Goal: Task Accomplishment & Management: Use online tool/utility

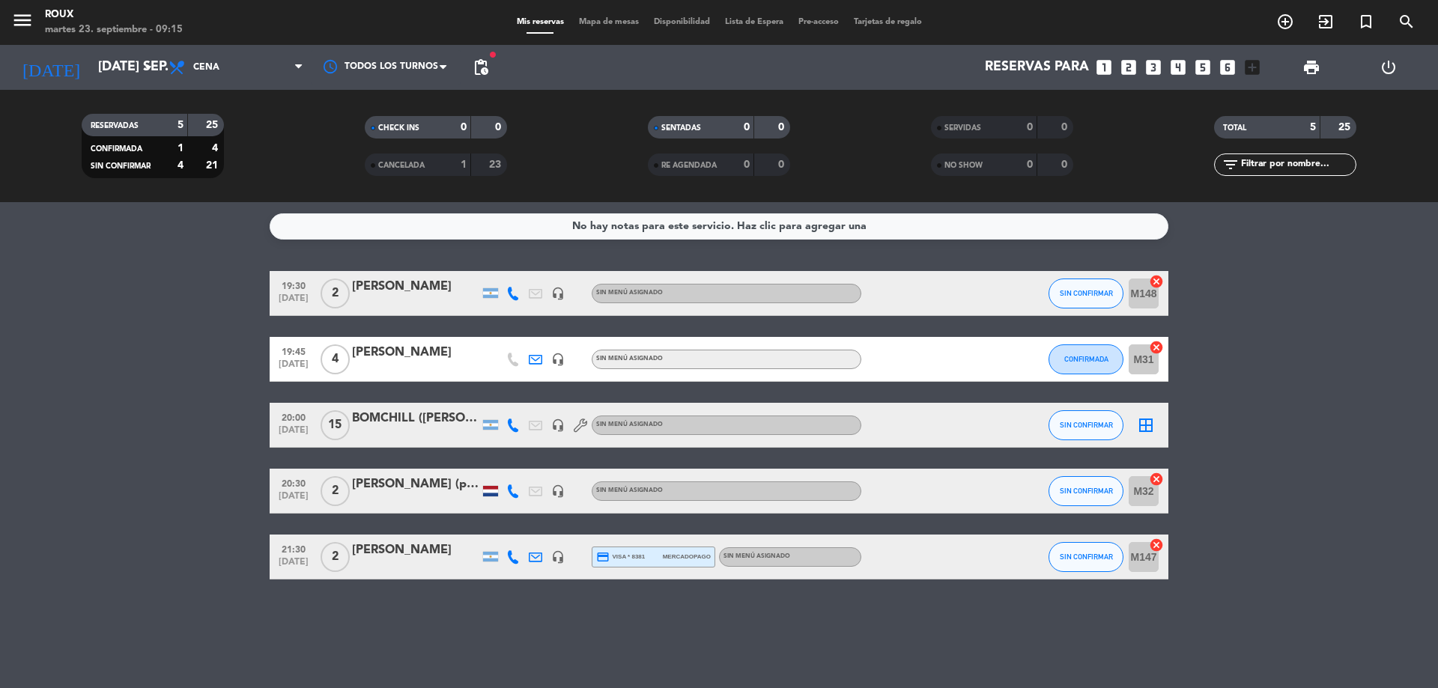
click at [599, 19] on span "Mapa de mesas" at bounding box center [608, 22] width 75 height 8
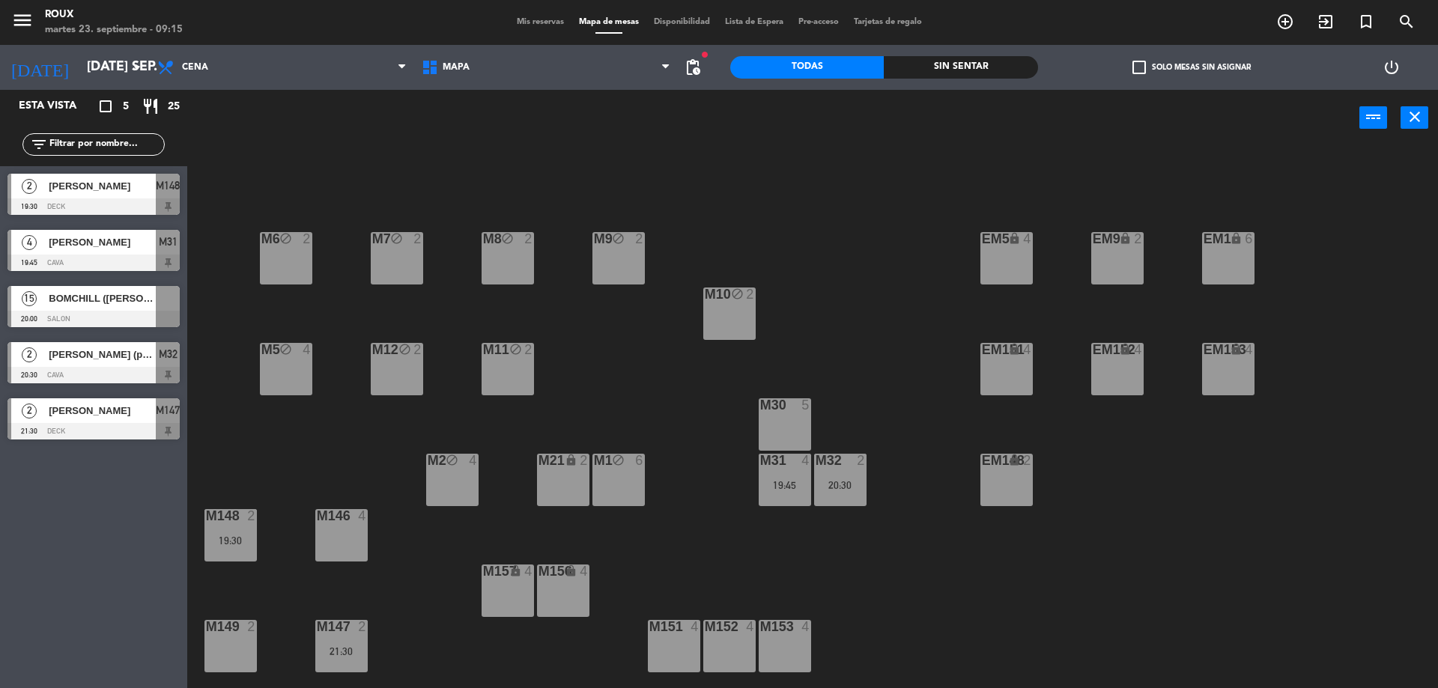
click at [719, 303] on div "M10 block 2" at bounding box center [729, 314] width 52 height 52
click at [813, 115] on button "Liberar Mesa" at bounding box center [821, 118] width 90 height 30
click at [728, 327] on div "M10 2" at bounding box center [729, 314] width 52 height 52
click at [825, 111] on button "Bloquear Mesa" at bounding box center [821, 118] width 90 height 30
click at [810, 164] on div "M6 block 2 M7 block 2 M8 block 2 M9 block 2 EM9 lock 2 EM5 lock 4 EM1 lock 6 M1…" at bounding box center [819, 421] width 1237 height 542
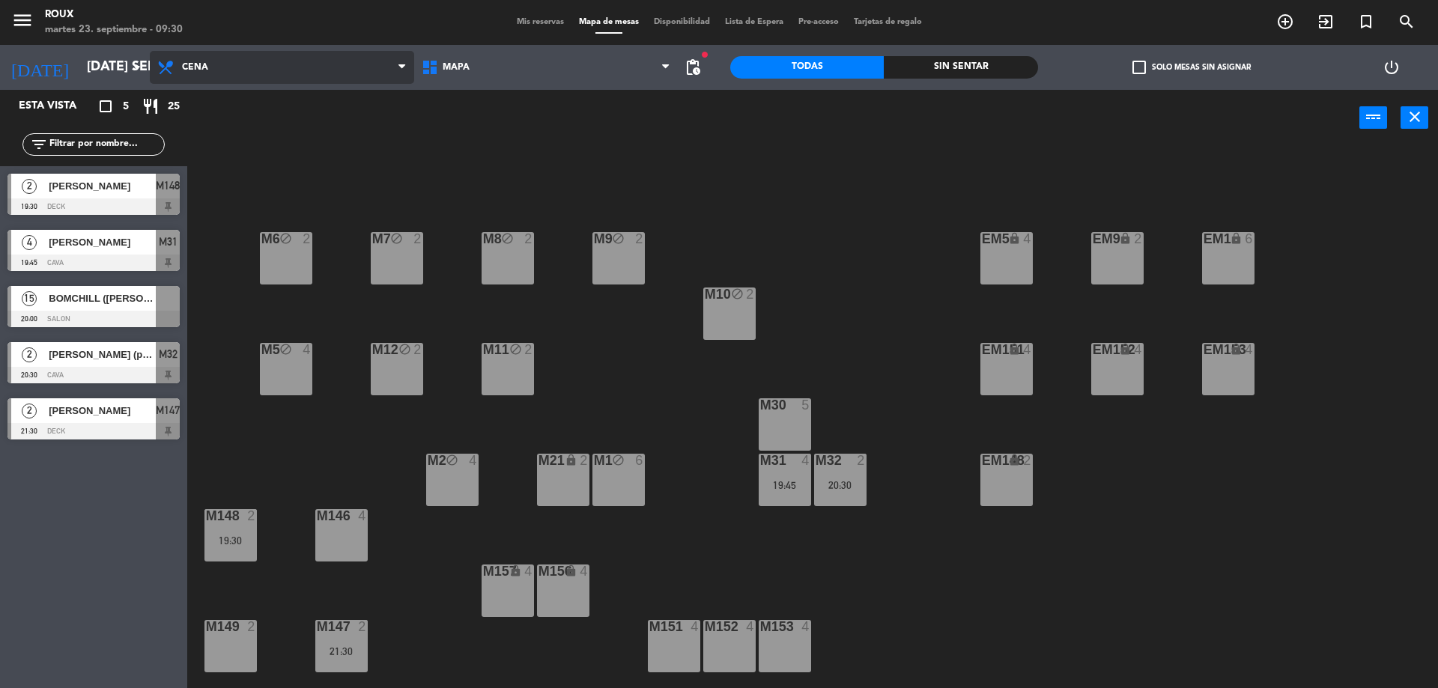
click at [185, 76] on span "Cena" at bounding box center [282, 67] width 264 height 33
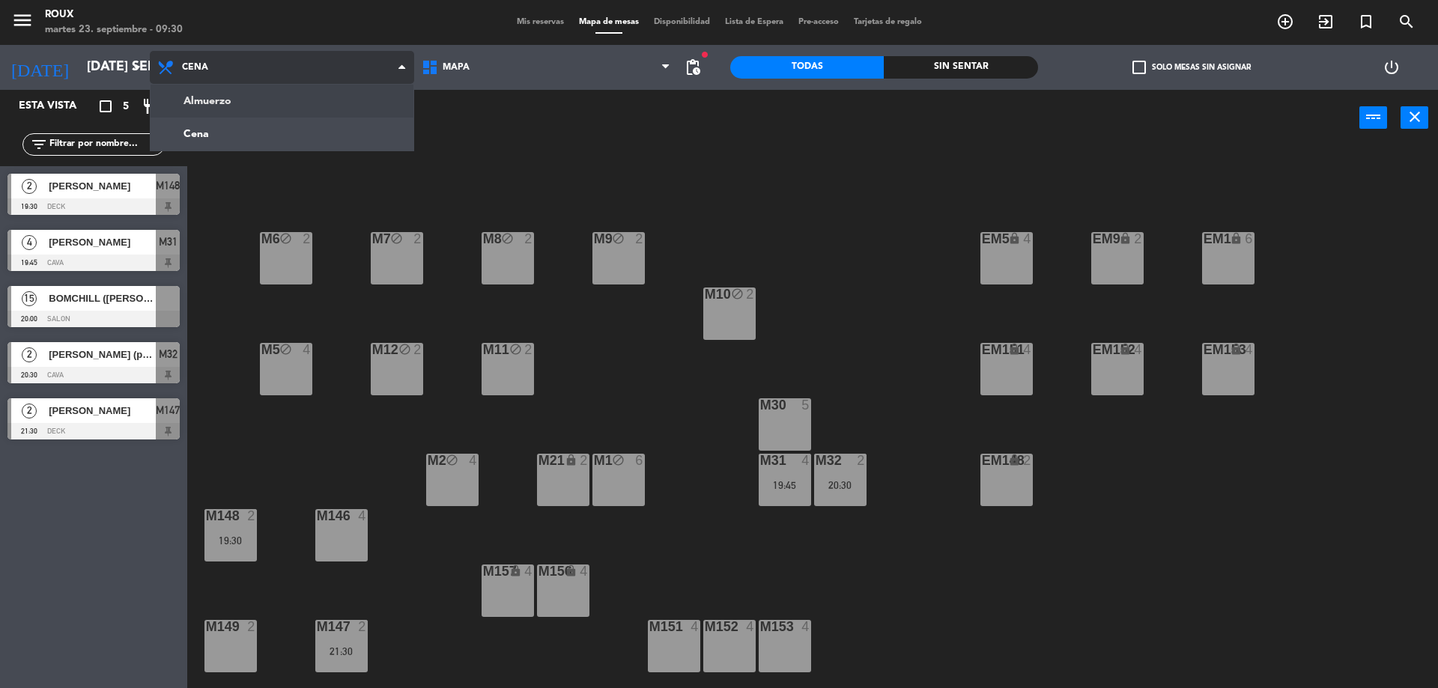
click at [201, 112] on ng-component "menu Roux martes 23. septiembre - 09:30 Mis reservas Mapa de mesas Disponibilid…" at bounding box center [719, 346] width 1438 height 692
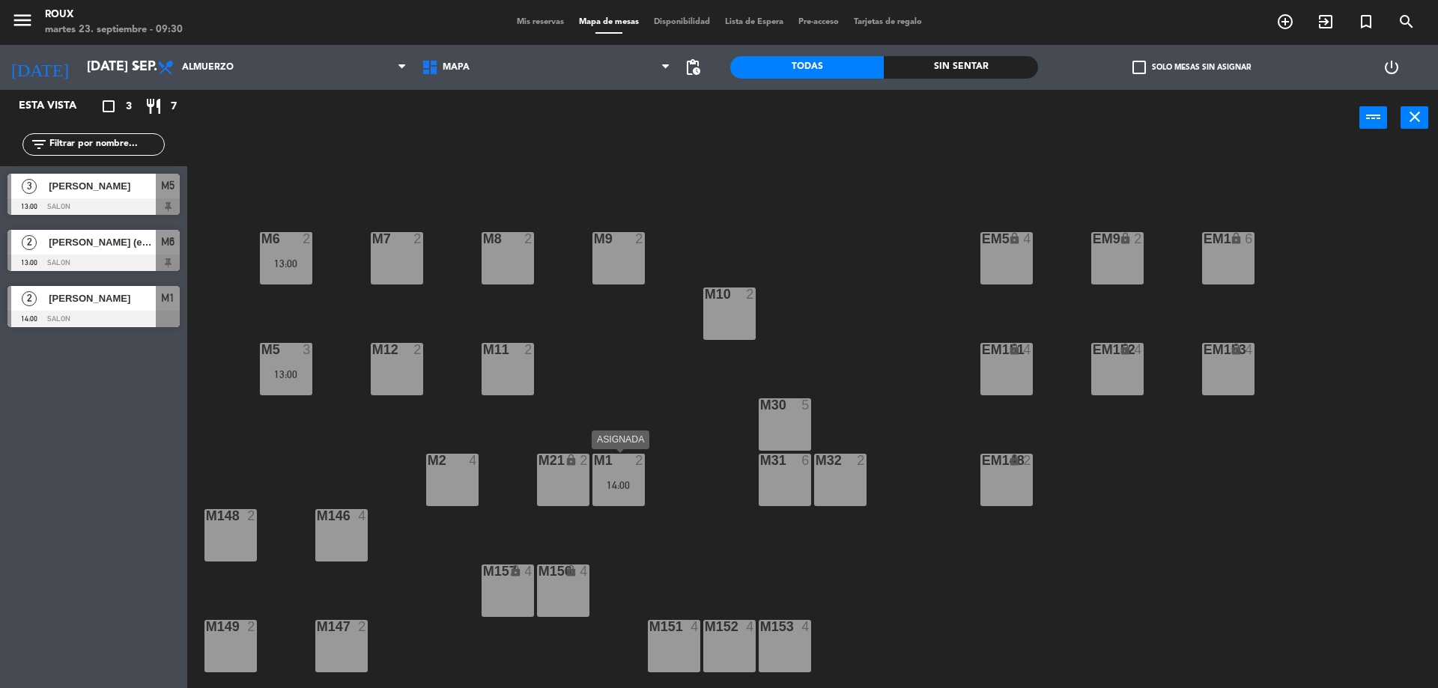
click at [633, 475] on div "M1 2 14:00" at bounding box center [618, 480] width 52 height 52
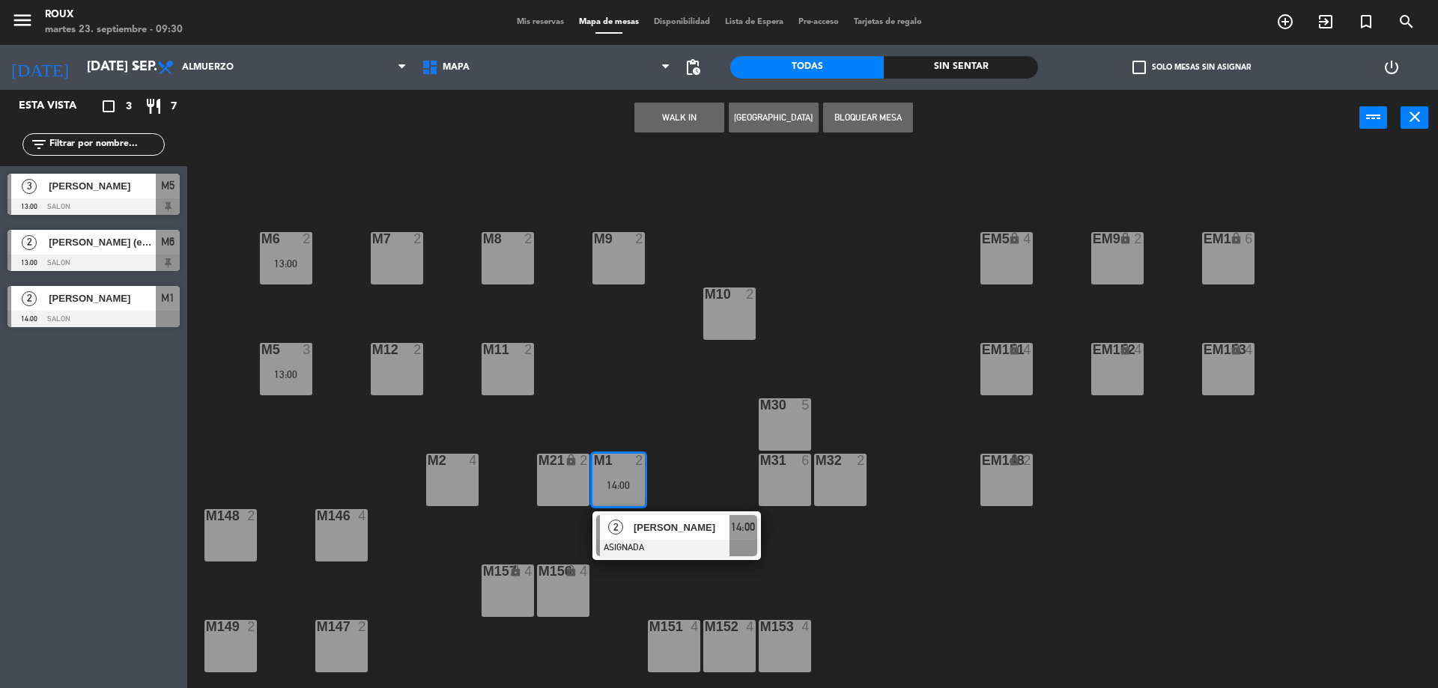
click at [519, 266] on div "M8 2" at bounding box center [508, 258] width 52 height 52
click at [648, 118] on button "Mover" at bounding box center [632, 118] width 90 height 30
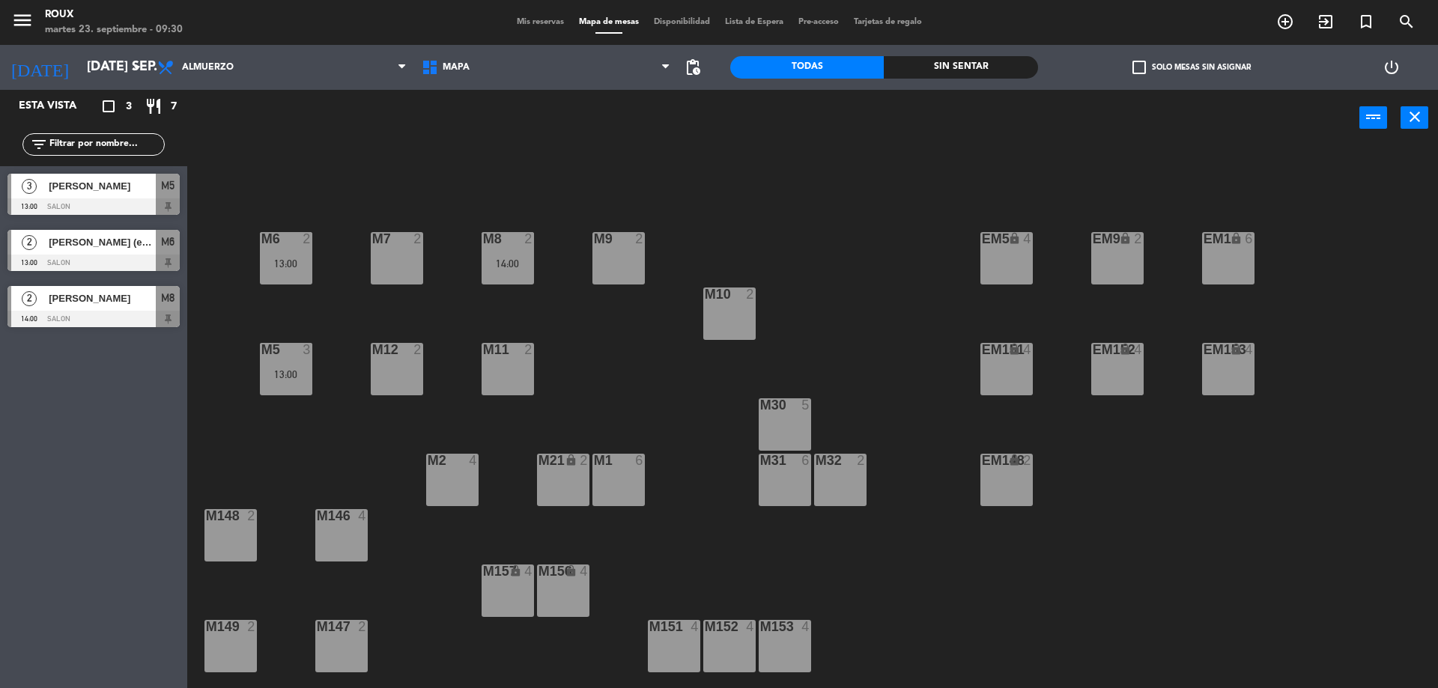
click at [631, 163] on div "M6 2 13:00 M7 2 M8 2 14:00 M9 2 EM9 lock 2 EM5 lock 4 EM1 lock 6 M10 2 M11 2 M1…" at bounding box center [819, 421] width 1237 height 542
